Goal: Task Accomplishment & Management: Complete application form

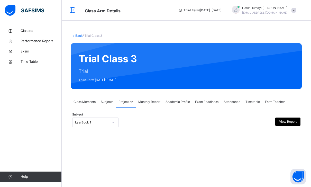
scroll to position [16, 0]
click at [91, 115] on div "Subject Iqra Book 1 View Report" at bounding box center [186, 122] width 228 height 15
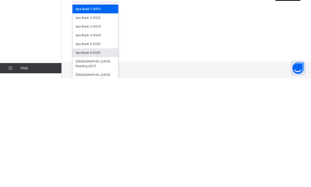
click at [84, 157] on div "Iqra Book 6 (006)" at bounding box center [95, 161] width 46 height 9
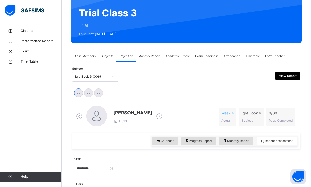
click at [170, 138] on div "Calendar" at bounding box center [164, 141] width 25 height 8
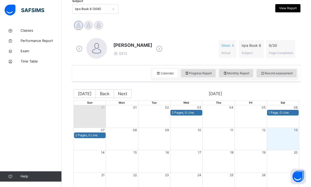
click at [214, 73] on span "Record assessment" at bounding box center [276, 73] width 32 height 5
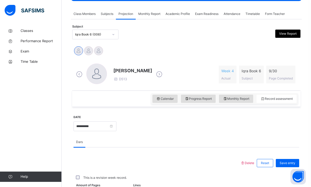
scroll to position [76, 0]
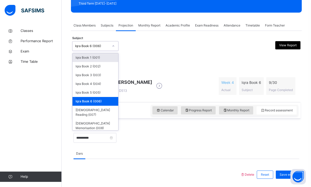
click at [82, 61] on div "Iqra Book 1 (001)" at bounding box center [95, 57] width 46 height 9
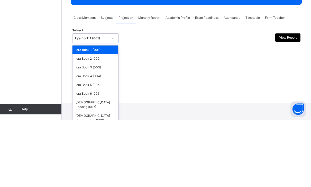
click at [86, 122] on div "Iqra Book 2 (002)" at bounding box center [95, 126] width 46 height 9
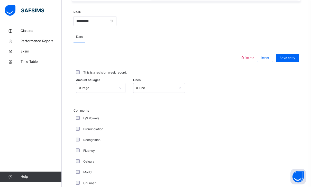
scroll to position [193, 0]
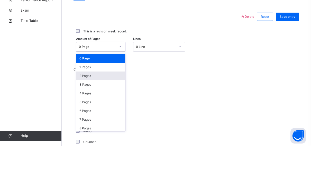
click at [105, 112] on div "2 Pages" at bounding box center [100, 116] width 49 height 9
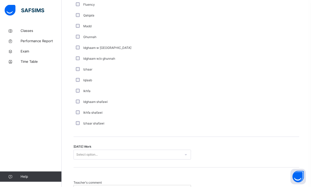
scroll to position [376, 0]
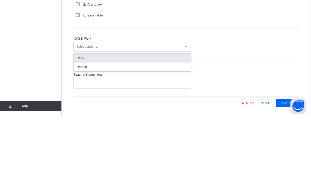
click at [110, 124] on div "Pass" at bounding box center [132, 128] width 117 height 9
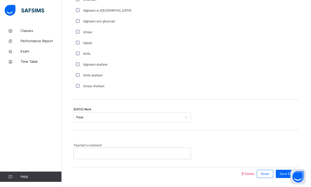
click at [214, 173] on div "Save Entry" at bounding box center [286, 173] width 23 height 8
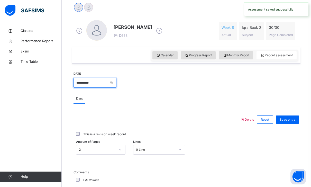
click at [116, 81] on input "**********" at bounding box center [94, 83] width 43 height 10
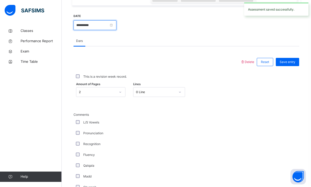
click at [116, 26] on input "**********" at bounding box center [94, 25] width 43 height 10
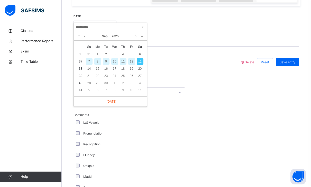
click at [117, 57] on td "3" at bounding box center [114, 54] width 8 height 7
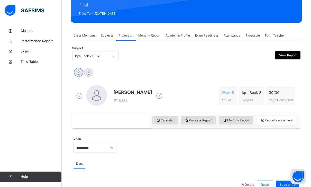
click at [150, 60] on div at bounding box center [157, 56] width 55 height 10
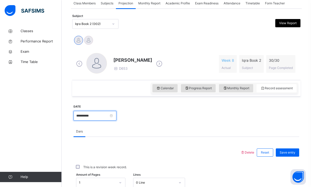
click at [109, 120] on input "**********" at bounding box center [94, 115] width 43 height 10
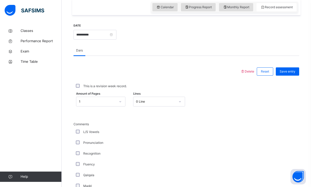
scroll to position [179, 0]
click at [109, 33] on input "**********" at bounding box center [94, 35] width 43 height 10
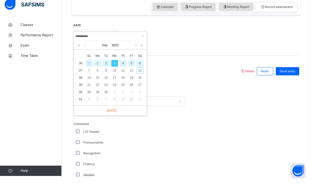
click at [114, 73] on div "10" at bounding box center [114, 76] width 7 height 7
type input "**********"
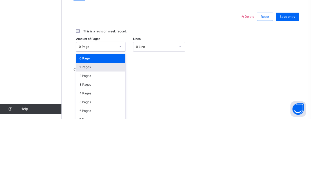
click at [100, 130] on div "1 Pages" at bounding box center [100, 134] width 49 height 9
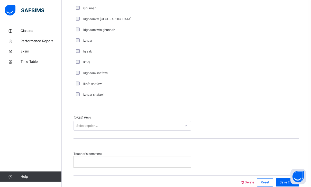
scroll to position [376, 0]
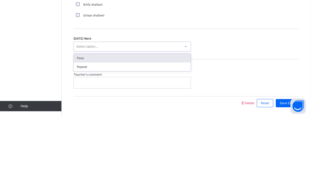
click at [119, 124] on div "Pass" at bounding box center [132, 128] width 117 height 9
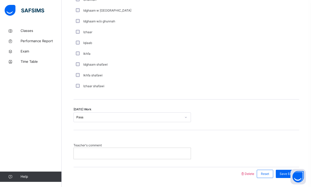
click at [214, 172] on span "Save Entry" at bounding box center [287, 173] width 16 height 5
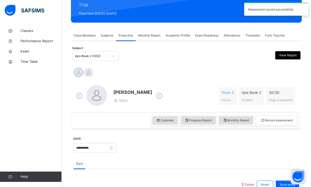
click at [89, 72] on div at bounding box center [88, 72] width 9 height 9
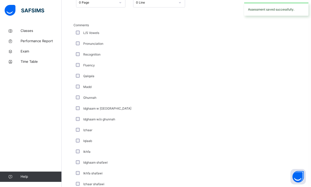
scroll to position [376, 0]
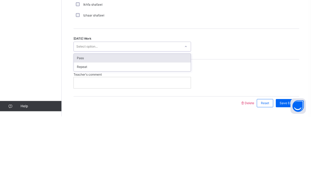
click at [101, 133] on div "Repeat" at bounding box center [132, 137] width 117 height 9
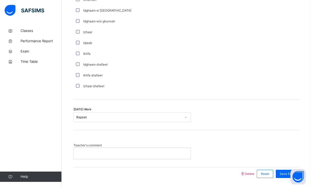
click at [214, 168] on div "Save Entry" at bounding box center [286, 173] width 26 height 13
click at [214, 175] on span "Save Entry" at bounding box center [287, 173] width 16 height 5
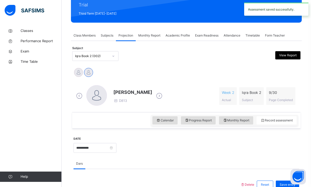
click at [99, 68] on div "[PERSON_NAME] [PERSON_NAME] [PERSON_NAME]" at bounding box center [185, 72] width 225 height 11
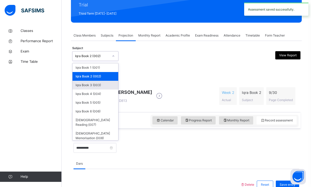
click at [96, 88] on div "Iqra Book 3 (003)" at bounding box center [95, 85] width 46 height 9
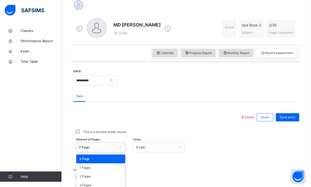
scroll to position [133, 0]
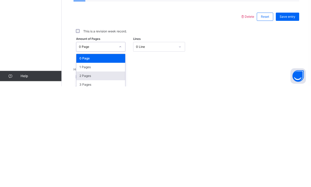
click at [85, 172] on div "2 Pages" at bounding box center [100, 176] width 49 height 9
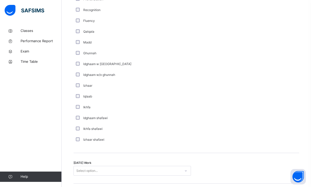
scroll to position [376, 0]
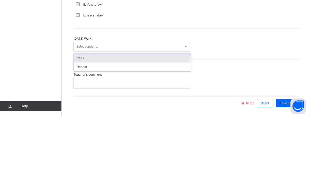
click at [85, 124] on div "Pass" at bounding box center [132, 128] width 117 height 9
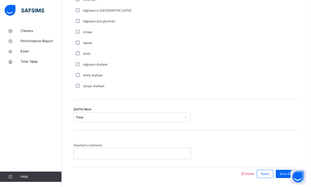
click at [214, 177] on div "Save Entry" at bounding box center [286, 173] width 23 height 8
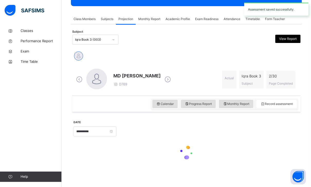
scroll to position [66, 0]
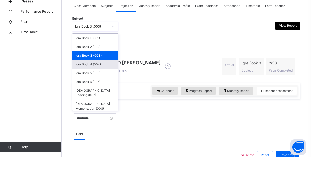
click at [89, 89] on div "Iqra Book 4 (004)" at bounding box center [95, 93] width 46 height 9
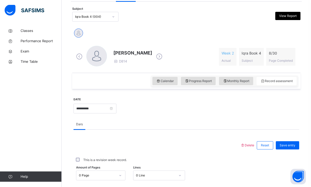
scroll to position [106, 0]
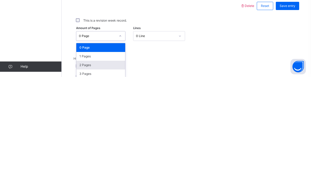
click at [91, 170] on div "2 Pages" at bounding box center [100, 174] width 49 height 9
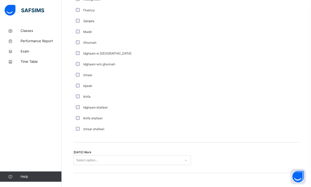
scroll to position [376, 0]
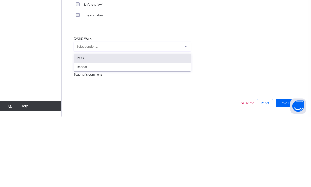
click at [121, 124] on div "Pass" at bounding box center [132, 128] width 117 height 9
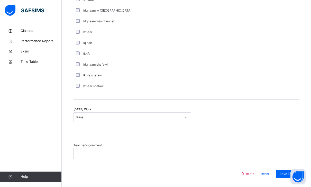
click at [214, 170] on div "Save Entry" at bounding box center [286, 173] width 23 height 8
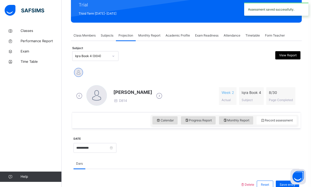
click at [109, 61] on div "Subject Iqra Book 4 (004) View Report" at bounding box center [186, 56] width 228 height 15
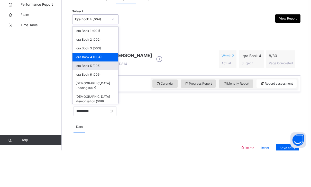
click at [95, 98] on div "Iqra Book 5 (005)" at bounding box center [95, 102] width 46 height 9
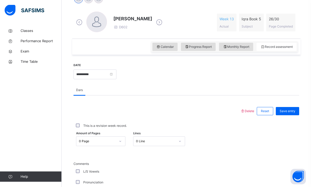
scroll to position [145, 0]
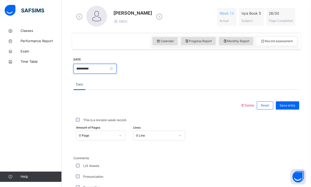
click at [114, 66] on input "**********" at bounding box center [94, 69] width 43 height 10
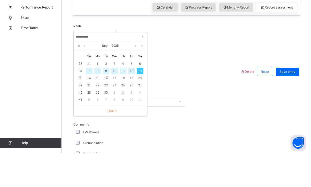
click at [115, 101] on div "10" at bounding box center [114, 104] width 7 height 7
type input "**********"
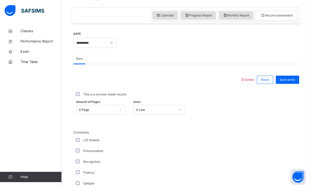
click at [112, 115] on div "Amount of Pages 0 Page Lines 0 Line" at bounding box center [185, 109] width 225 height 15
click at [105, 103] on div "Amount of Pages 0 Page Lines 0 Line" at bounding box center [185, 109] width 225 height 15
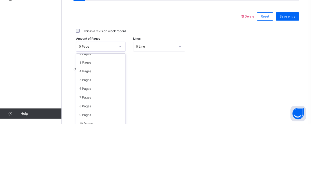
scroll to position [27, 0]
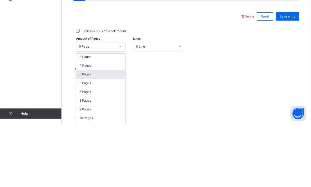
click at [103, 133] on div "5 Pages" at bounding box center [100, 137] width 49 height 9
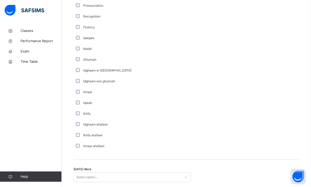
scroll to position [376, 0]
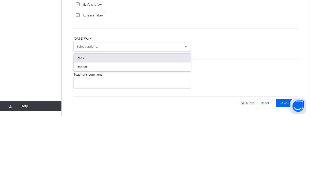
click at [116, 124] on div "Pass" at bounding box center [132, 128] width 117 height 9
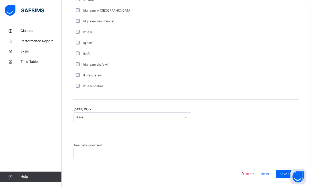
click at [214, 171] on div "Save Entry" at bounding box center [286, 173] width 23 height 8
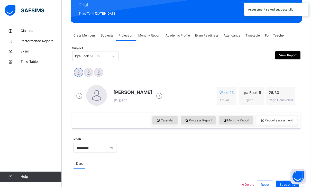
click at [92, 71] on div at bounding box center [88, 72] width 9 height 9
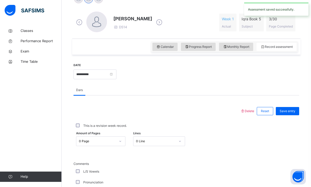
scroll to position [141, 0]
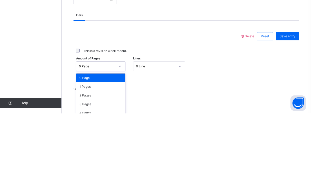
click at [96, 156] on div "1 Pages" at bounding box center [100, 160] width 49 height 9
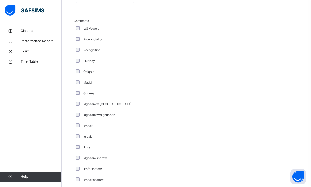
scroll to position [376, 0]
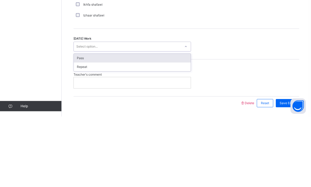
click at [121, 124] on div "Pass" at bounding box center [132, 128] width 117 height 9
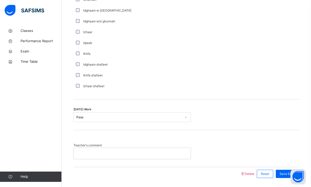
click at [214, 177] on div "Save Entry" at bounding box center [286, 173] width 23 height 8
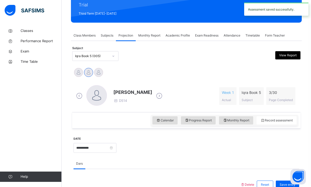
click at [102, 69] on div at bounding box center [98, 72] width 9 height 9
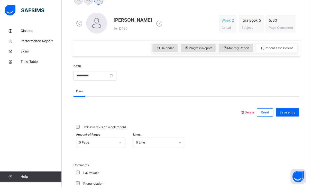
scroll to position [158, 0]
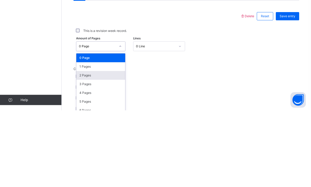
click at [99, 148] on div "2 Pages" at bounding box center [100, 152] width 49 height 9
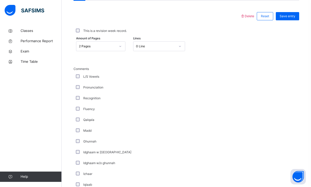
click at [214, 19] on div "Save entry" at bounding box center [286, 16] width 23 height 8
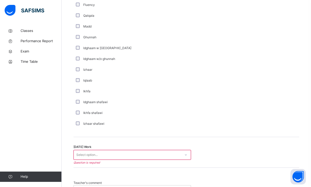
scroll to position [376, 0]
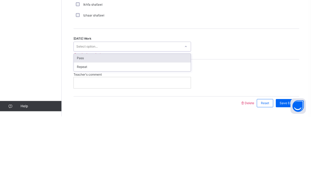
click at [80, 124] on div "Pass" at bounding box center [132, 128] width 117 height 9
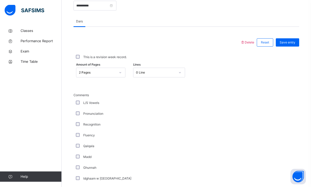
click at [214, 45] on div "Save entry" at bounding box center [286, 42] width 23 height 8
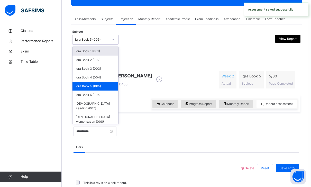
scroll to position [78, 0]
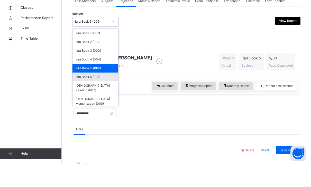
click at [85, 95] on div "Iqra Book 6 (006)" at bounding box center [95, 99] width 46 height 9
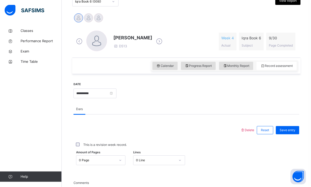
scroll to position [155, 0]
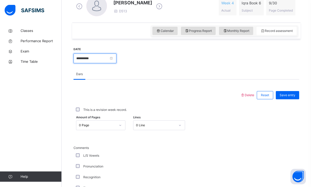
click at [84, 57] on input "**********" at bounding box center [94, 59] width 43 height 10
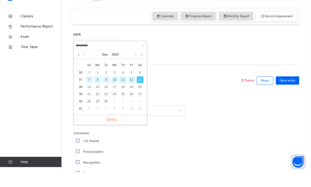
click at [115, 91] on div "10" at bounding box center [114, 94] width 7 height 7
type input "**********"
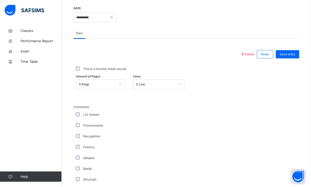
scroll to position [191, 0]
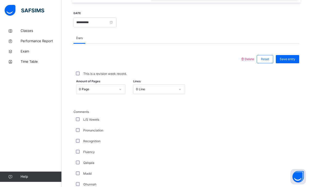
click at [92, 98] on div "Comments L/S Vowels Pronunciation Recognition Fluency Qalqala Madd Ghunnah Idgh…" at bounding box center [185, 189] width 225 height 187
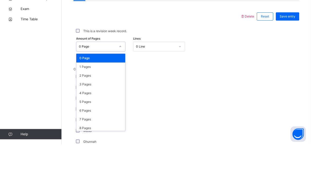
click at [80, 105] on div "1 Pages" at bounding box center [100, 109] width 49 height 9
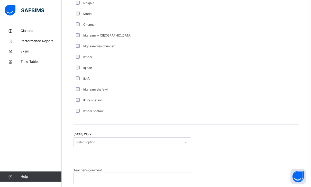
scroll to position [376, 0]
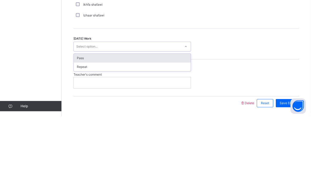
click at [81, 124] on div "Pass" at bounding box center [132, 128] width 117 height 9
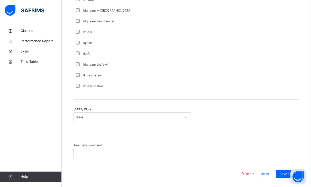
click at [214, 177] on div "Save Entry" at bounding box center [286, 173] width 23 height 8
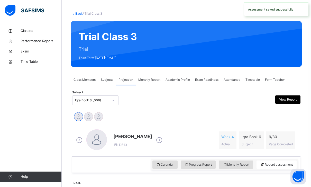
scroll to position [0, 0]
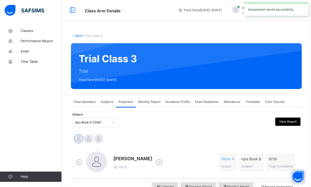
click at [89, 139] on div at bounding box center [88, 138] width 9 height 9
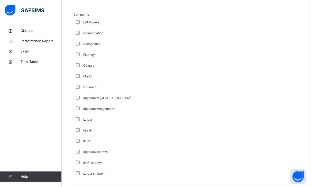
scroll to position [376, 0]
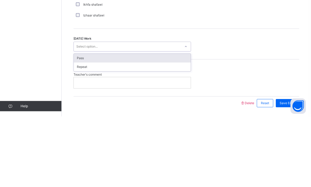
click at [103, 133] on div "Repeat" at bounding box center [132, 137] width 117 height 9
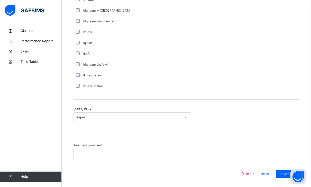
click at [214, 177] on div "Save Entry" at bounding box center [286, 173] width 23 height 8
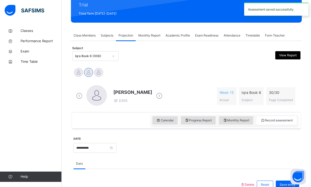
click at [99, 76] on div at bounding box center [98, 72] width 9 height 9
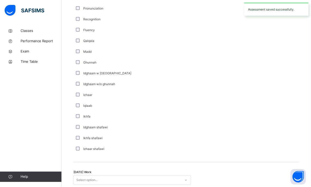
scroll to position [376, 0]
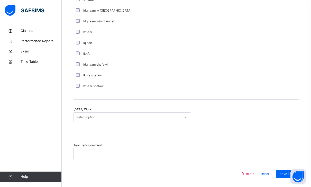
click at [109, 142] on div "Teacher's comment" at bounding box center [185, 148] width 225 height 37
click at [106, 110] on div "[DATE] Work Select option..." at bounding box center [185, 114] width 225 height 31
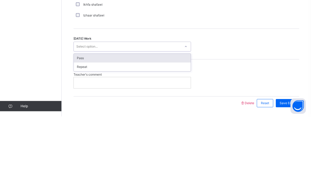
click at [111, 124] on div "Pass" at bounding box center [132, 128] width 117 height 9
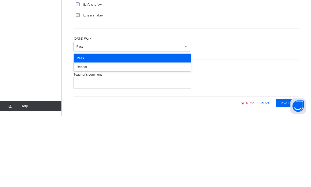
click at [104, 133] on div "Repeat" at bounding box center [132, 137] width 117 height 9
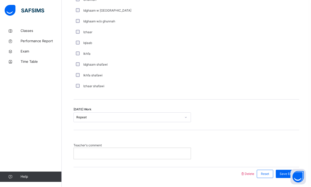
click at [214, 177] on div "Save Entry" at bounding box center [286, 173] width 23 height 8
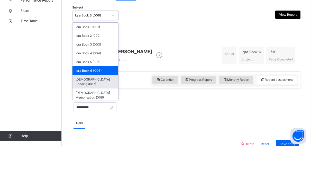
click at [96, 115] on div "[DEMOGRAPHIC_DATA] Reading (007)" at bounding box center [95, 121] width 46 height 13
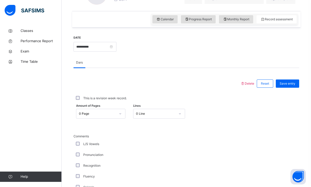
scroll to position [165, 0]
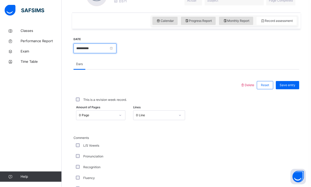
click at [90, 46] on input "**********" at bounding box center [94, 49] width 43 height 10
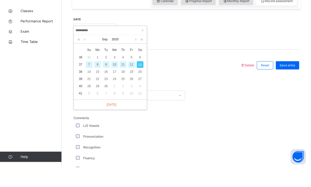
click at [117, 88] on td "17" at bounding box center [114, 91] width 8 height 7
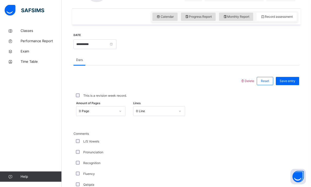
scroll to position [191, 0]
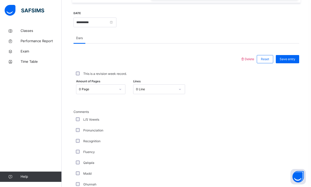
click at [99, 15] on div "**********" at bounding box center [94, 22] width 43 height 22
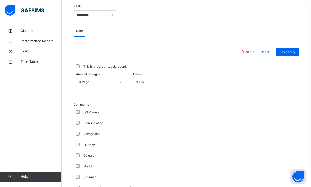
scroll to position [195, 0]
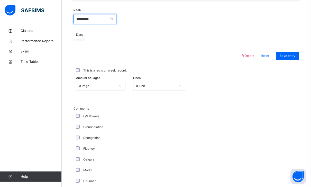
click at [100, 20] on input "**********" at bounding box center [94, 19] width 43 height 10
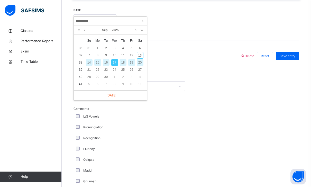
click at [114, 58] on div "10" at bounding box center [114, 55] width 7 height 7
type input "**********"
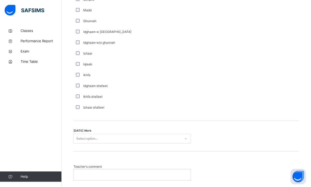
scroll to position [376, 0]
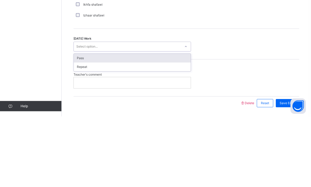
click at [100, 133] on div "Repeat" at bounding box center [132, 137] width 117 height 9
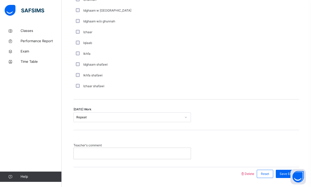
click at [214, 173] on span "Save Entry" at bounding box center [287, 173] width 16 height 5
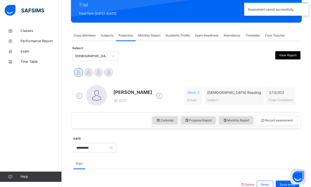
click at [86, 76] on div at bounding box center [88, 72] width 9 height 9
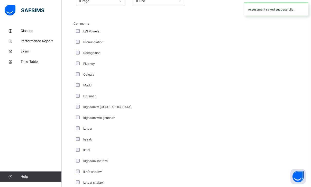
scroll to position [376, 0]
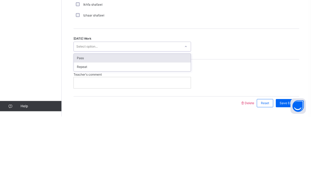
click at [113, 133] on div "Repeat" at bounding box center [132, 137] width 117 height 9
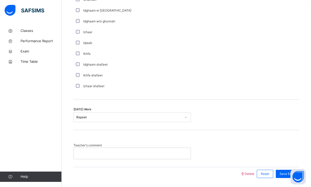
click at [214, 174] on span "Save Entry" at bounding box center [287, 173] width 16 height 5
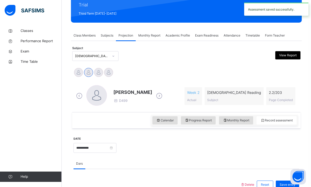
click at [105, 69] on div at bounding box center [108, 72] width 9 height 9
click at [98, 76] on div at bounding box center [98, 72] width 9 height 9
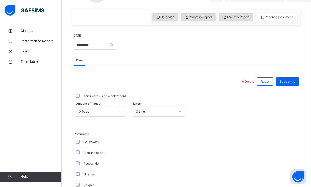
scroll to position [182, 0]
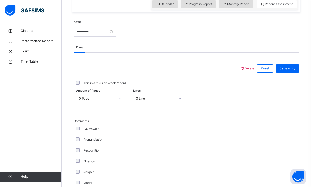
click at [165, 103] on div "Amount of Pages 0 Page Lines 0 Line" at bounding box center [185, 98] width 225 height 15
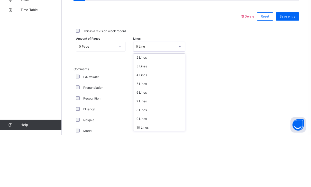
scroll to position [21, 0]
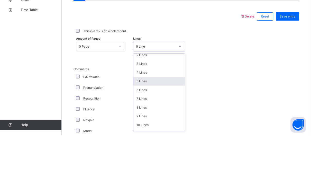
click at [157, 129] on div "5 Lines" at bounding box center [158, 133] width 51 height 9
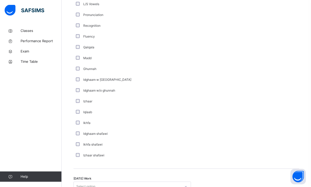
scroll to position [376, 0]
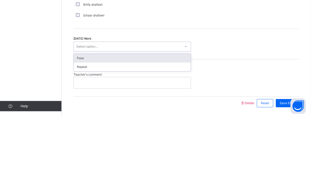
click at [153, 124] on div "Pass" at bounding box center [132, 128] width 117 height 9
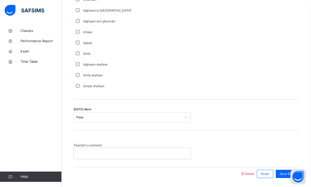
click at [214, 172] on div "Save Entry" at bounding box center [286, 173] width 23 height 8
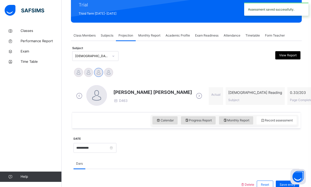
click at [109, 74] on div at bounding box center [108, 72] width 9 height 9
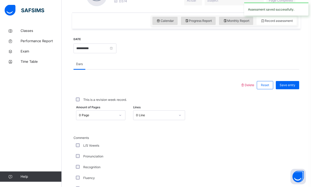
scroll to position [166, 0]
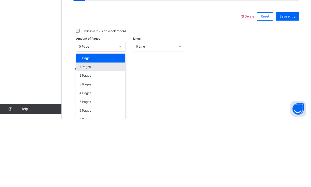
click at [97, 130] on div "1 Pages" at bounding box center [100, 134] width 49 height 9
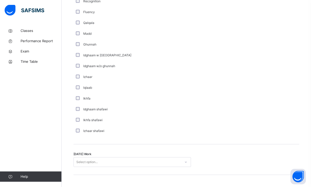
scroll to position [376, 0]
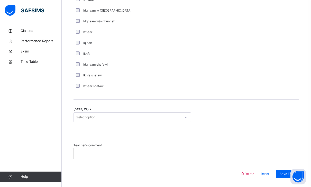
click at [140, 127] on div "[DATE] Work Select option..." at bounding box center [185, 114] width 225 height 31
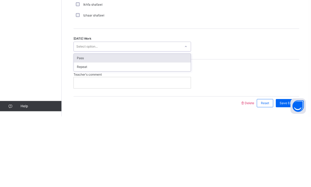
click at [103, 124] on div "Pass" at bounding box center [132, 128] width 117 height 9
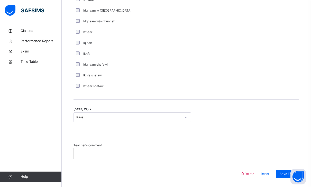
click at [214, 172] on div "Save Entry" at bounding box center [286, 173] width 23 height 8
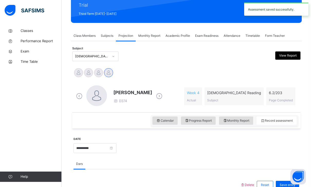
scroll to position [66, 0]
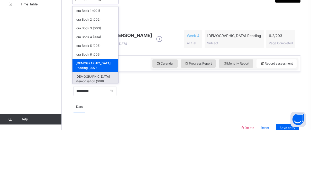
click at [100, 129] on div "[DEMOGRAPHIC_DATA] Memorisation (008)" at bounding box center [95, 135] width 46 height 13
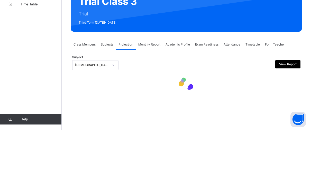
scroll to position [0, 0]
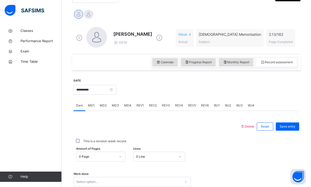
click at [157, 65] on div "Calendar" at bounding box center [164, 62] width 25 height 8
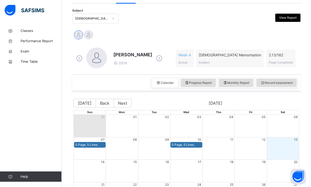
scroll to position [105, 0]
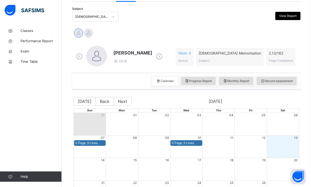
click at [214, 83] on span "Record assessment" at bounding box center [276, 81] width 32 height 5
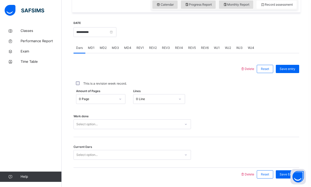
scroll to position [179, 0]
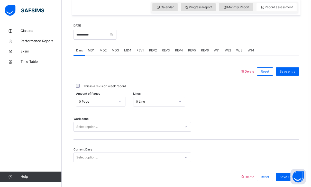
click at [100, 44] on div "**********" at bounding box center [94, 34] width 43 height 22
click at [91, 35] on input "**********" at bounding box center [94, 35] width 43 height 10
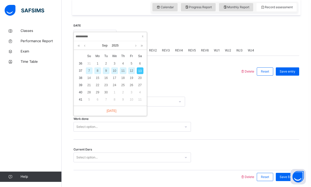
click at [115, 64] on div "3" at bounding box center [114, 63] width 7 height 7
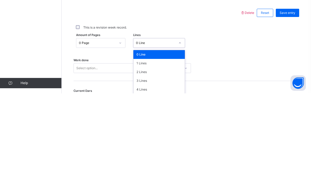
click at [143, 170] on div "3 Lines" at bounding box center [158, 174] width 51 height 9
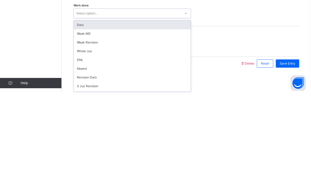
scroll to position [0, 0]
click at [79, 114] on div "Dars" at bounding box center [132, 118] width 117 height 9
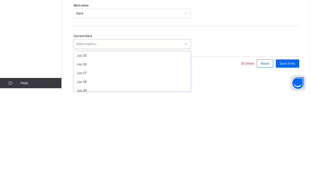
scroll to position [207, 0]
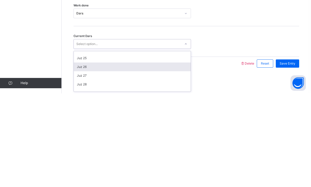
click at [77, 156] on div "Juz 26" at bounding box center [132, 160] width 117 height 9
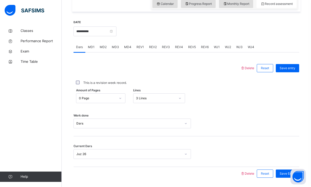
click at [214, 173] on span "Save Entry" at bounding box center [287, 173] width 16 height 5
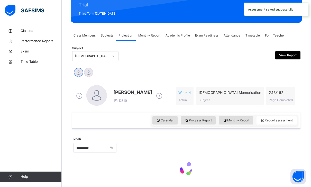
click at [92, 140] on div "**********" at bounding box center [94, 147] width 43 height 22
click at [86, 148] on input "**********" at bounding box center [94, 148] width 43 height 10
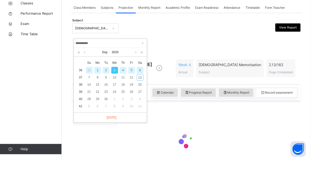
click at [141, 94] on div "6" at bounding box center [140, 97] width 7 height 7
type input "**********"
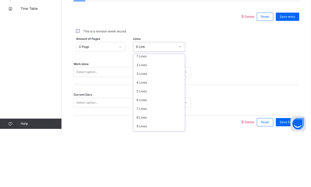
scroll to position [22, 0]
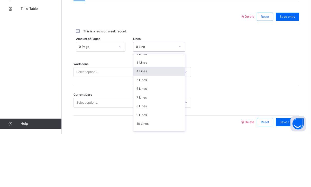
click at [152, 120] on div "4 Lines" at bounding box center [158, 124] width 51 height 9
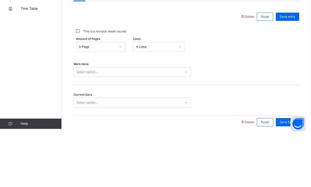
scroll to position [182, 0]
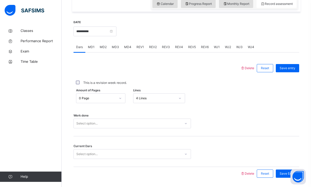
click at [138, 126] on div "Select option..." at bounding box center [127, 123] width 107 height 8
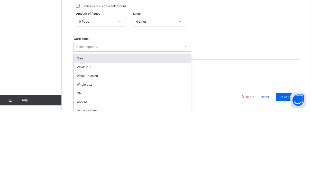
click at [106, 130] on div "Dars" at bounding box center [132, 134] width 117 height 9
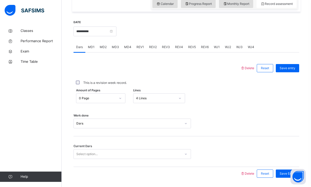
click at [214, 175] on div "Save Entry" at bounding box center [286, 173] width 23 height 8
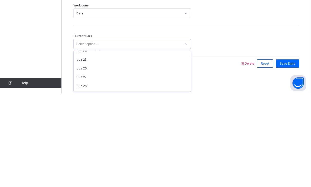
scroll to position [209, 0]
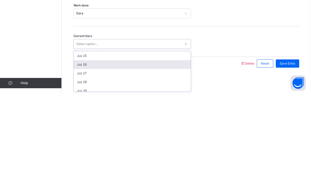
click at [105, 153] on div "Juz 26" at bounding box center [132, 157] width 117 height 9
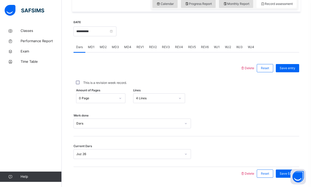
click at [214, 173] on span "Save Entry" at bounding box center [287, 173] width 16 height 5
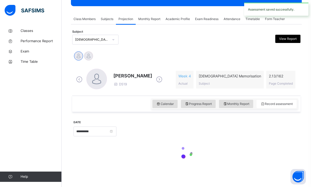
scroll to position [66, 0]
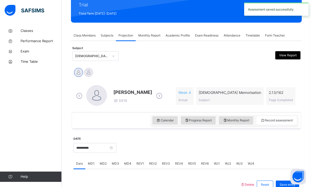
click at [88, 73] on div at bounding box center [88, 72] width 9 height 9
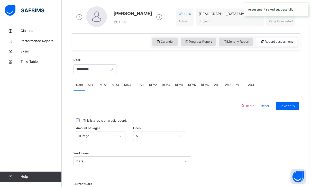
scroll to position [149, 0]
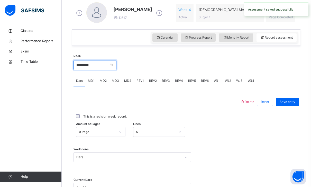
click at [113, 69] on input "**********" at bounding box center [94, 65] width 43 height 10
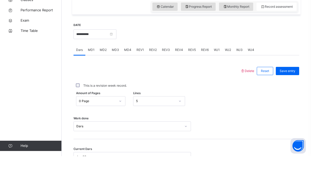
click at [167, 86] on div "Delete Reset Save entry This is a revision week record. Amount of Pages 0 Page …" at bounding box center [185, 150] width 225 height 128
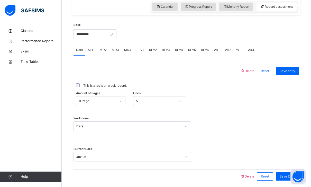
click at [156, 11] on div "Calendar" at bounding box center [164, 7] width 25 height 8
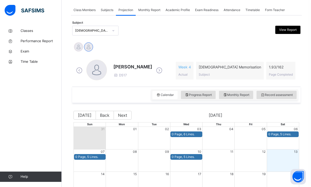
click at [214, 95] on span "Record assessment" at bounding box center [276, 94] width 32 height 5
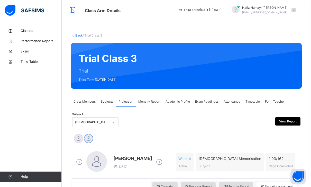
scroll to position [0, 0]
